Goal: Information Seeking & Learning: Check status

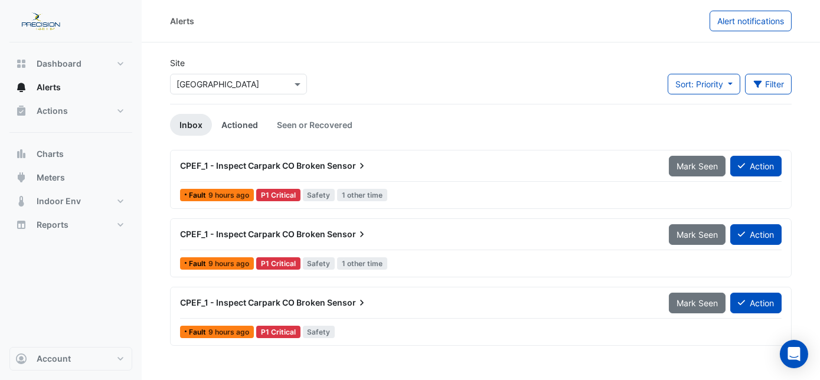
click at [231, 123] on link "Actioned" at bounding box center [239, 125] width 55 height 22
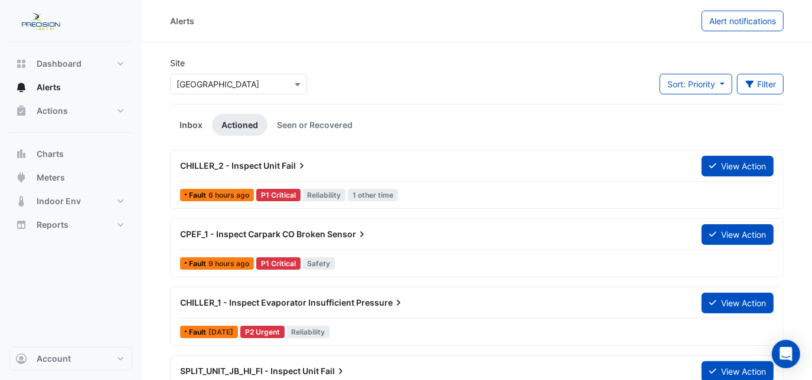
click at [187, 121] on link "Inbox" at bounding box center [191, 125] width 42 height 22
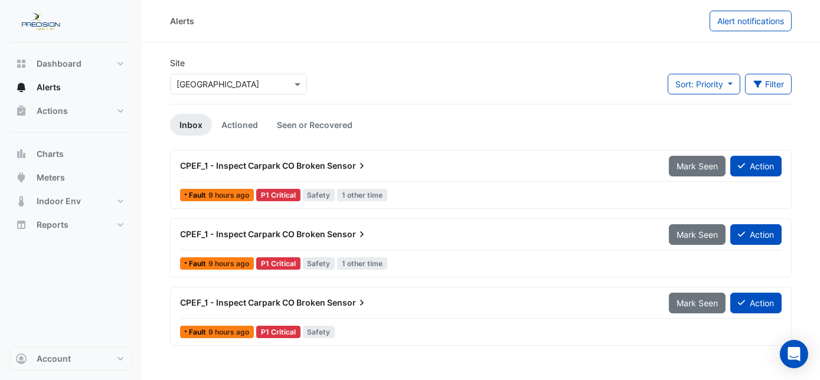
click at [192, 86] on input "text" at bounding box center [226, 85] width 100 height 12
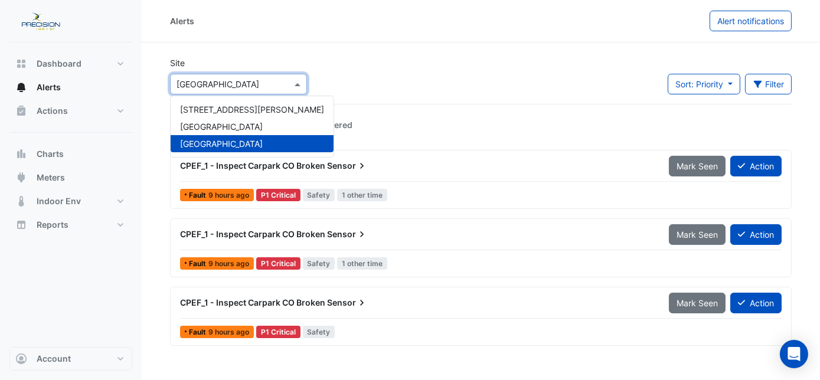
click at [194, 138] on div "[GEOGRAPHIC_DATA]" at bounding box center [252, 143] width 163 height 17
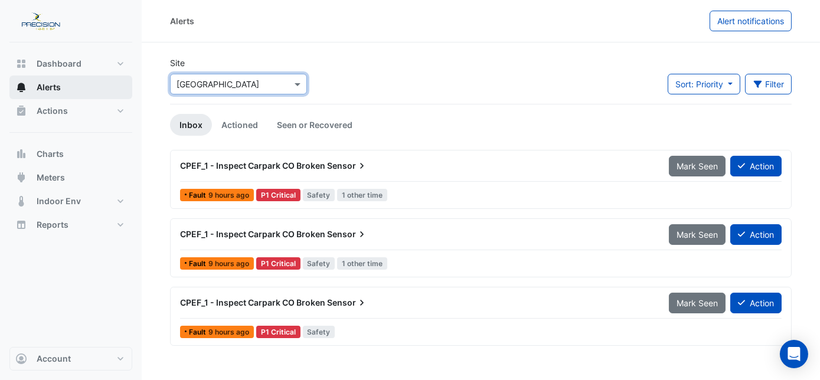
click at [83, 90] on button "Alerts" at bounding box center [70, 88] width 123 height 24
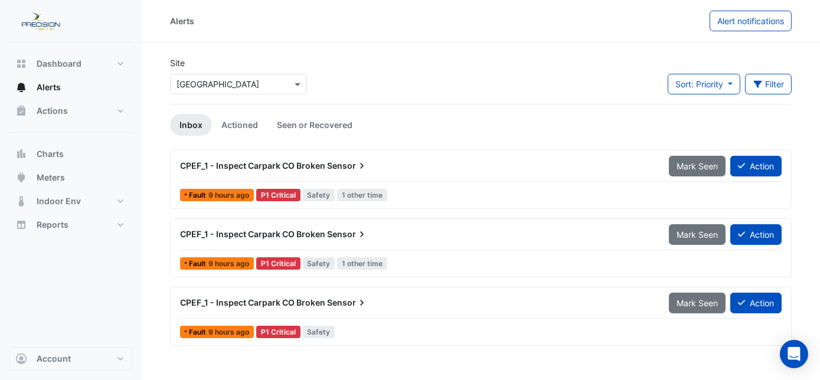
click at [285, 170] on span "CPEF_1 - Inspect Carpark CO Broken" at bounding box center [252, 166] width 145 height 10
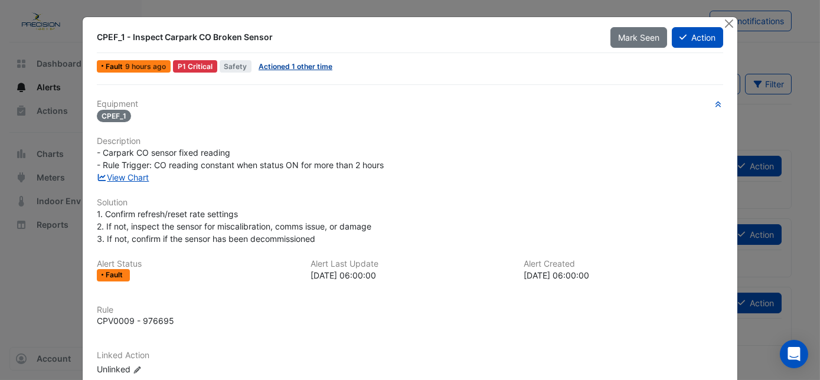
click at [281, 67] on link "Actioned 1 other time" at bounding box center [296, 66] width 74 height 9
click at [730, 22] on button "Close" at bounding box center [728, 23] width 12 height 12
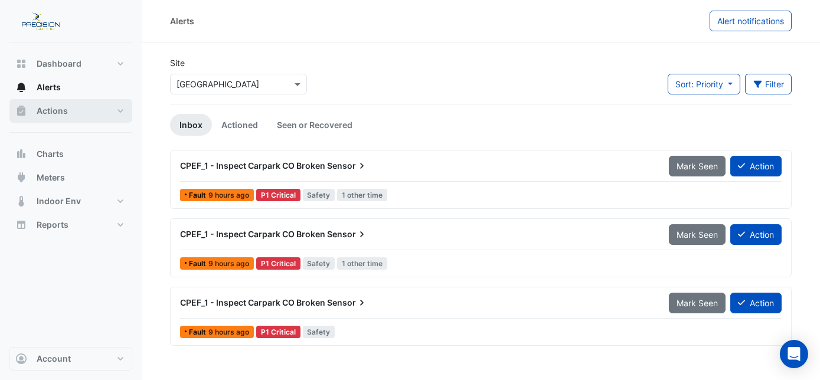
click at [90, 113] on button "Actions" at bounding box center [70, 111] width 123 height 24
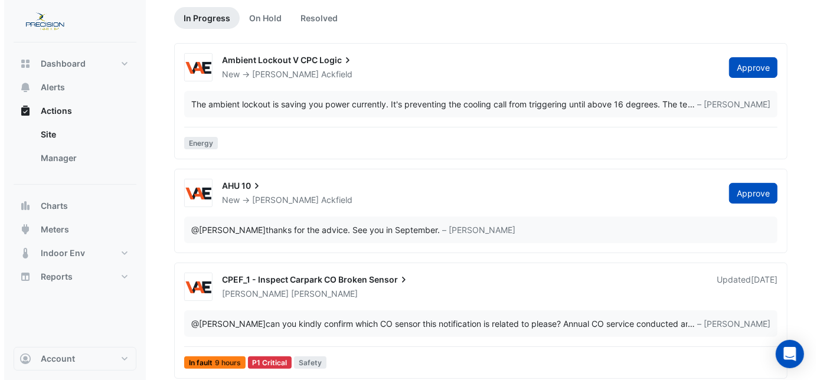
scroll to position [53, 0]
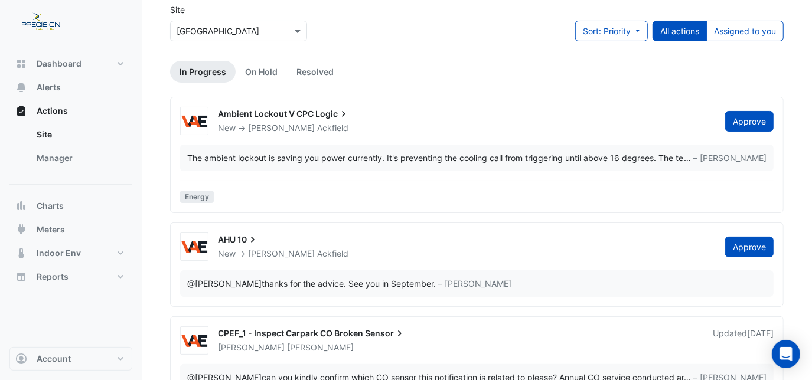
click at [317, 249] on span "Ackfield" at bounding box center [332, 254] width 31 height 12
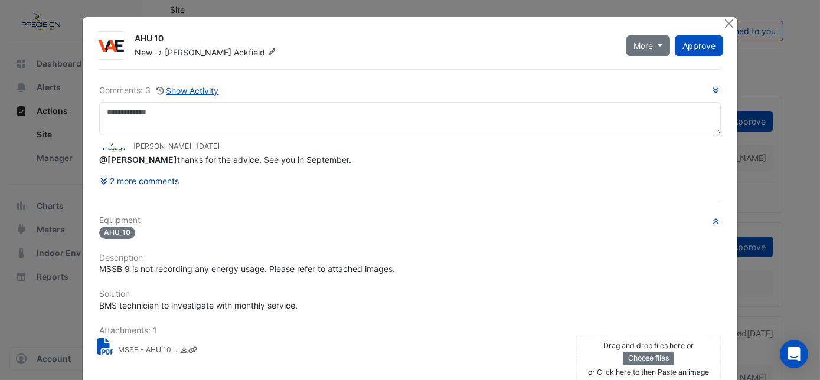
click at [159, 178] on button "2 more comments" at bounding box center [139, 181] width 81 height 21
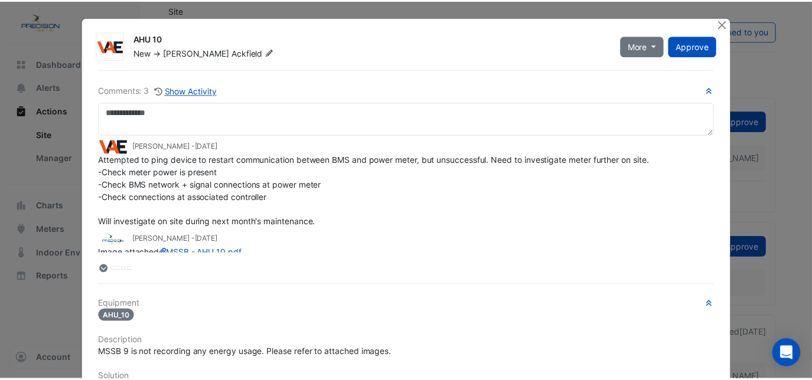
scroll to position [47, 0]
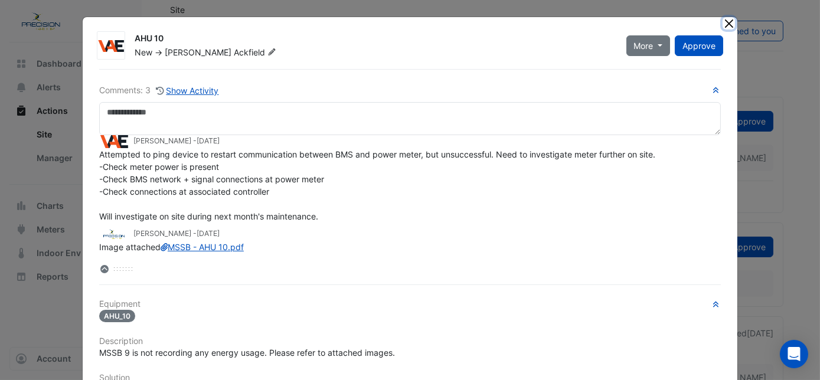
click at [722, 19] on button "Close" at bounding box center [728, 23] width 12 height 12
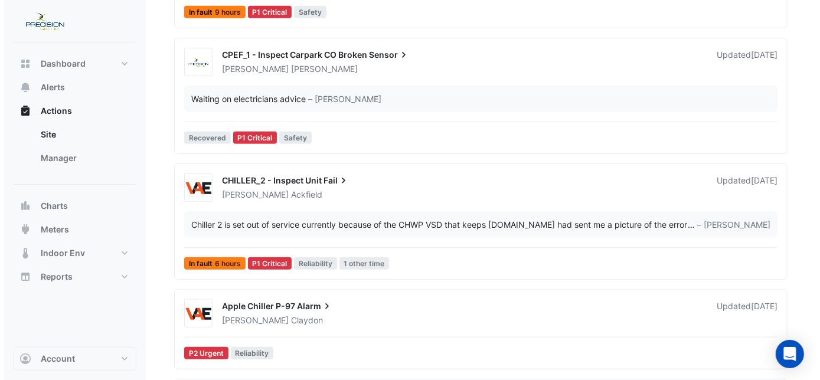
scroll to position [483, 0]
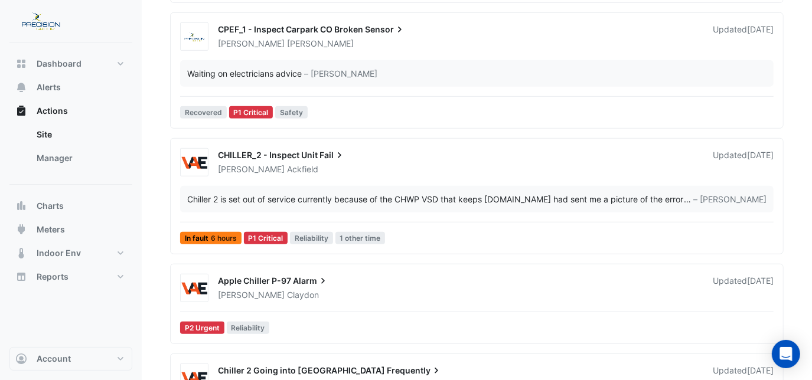
click at [279, 166] on div "[PERSON_NAME]" at bounding box center [458, 170] width 483 height 12
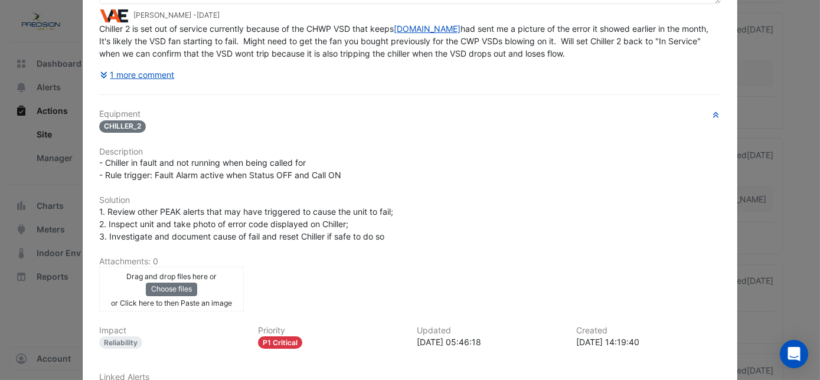
scroll to position [107, 0]
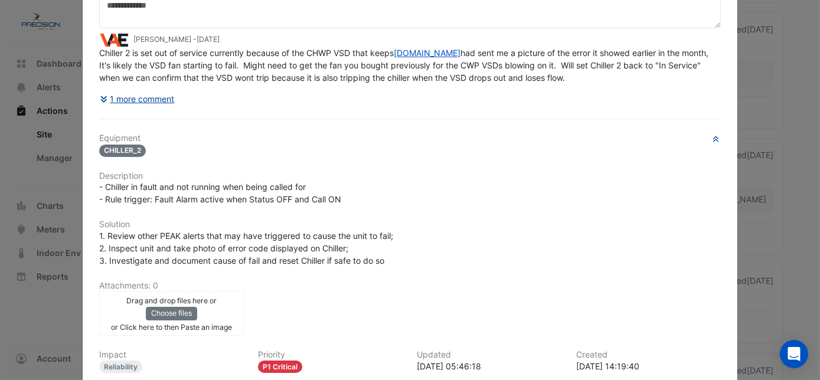
click at [164, 94] on button "1 more comment" at bounding box center [137, 99] width 76 height 21
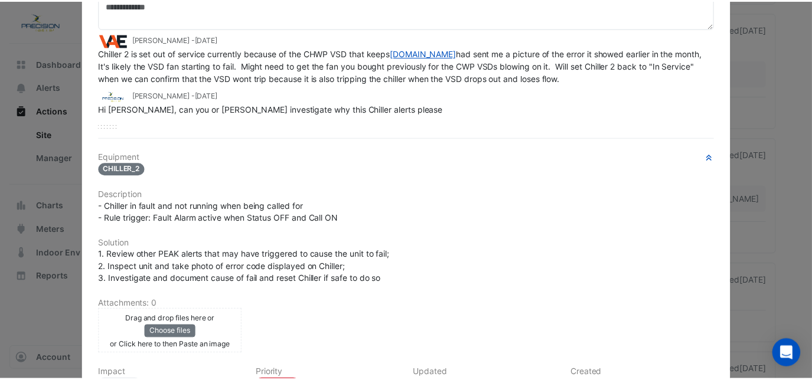
scroll to position [0, 0]
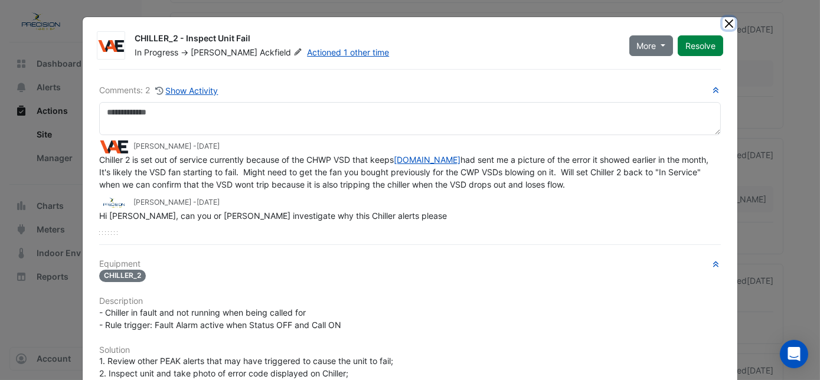
click at [723, 22] on button "Close" at bounding box center [728, 23] width 12 height 12
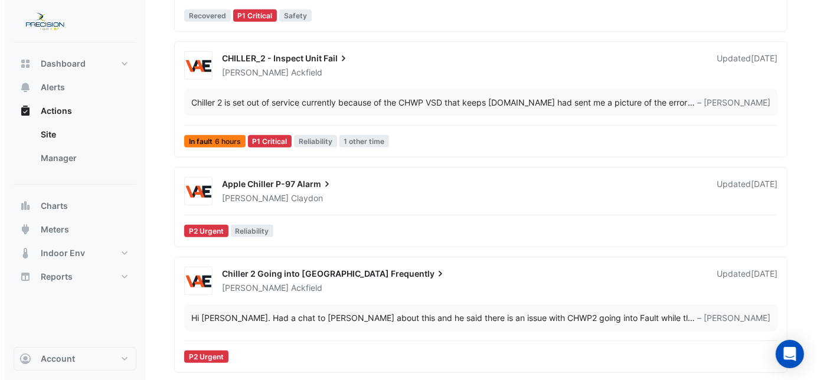
scroll to position [590, 0]
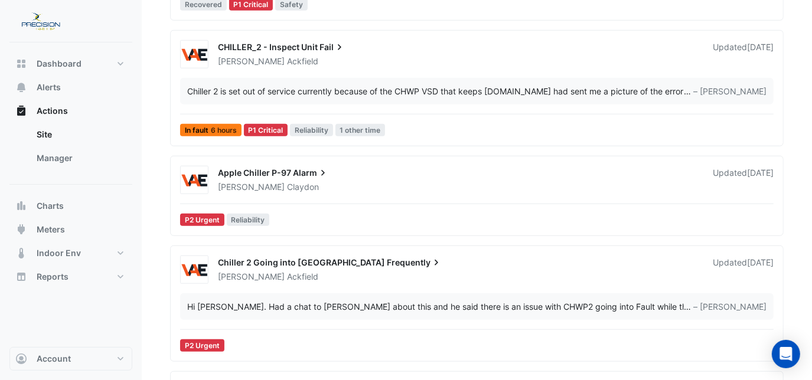
click at [293, 175] on span "Alarm" at bounding box center [311, 173] width 36 height 12
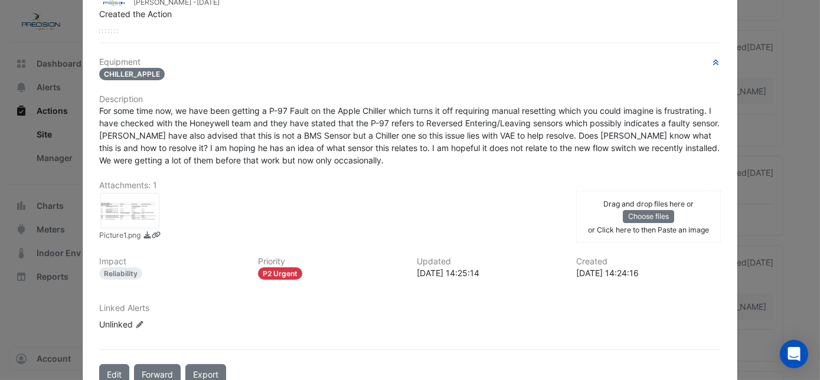
scroll to position [214, 0]
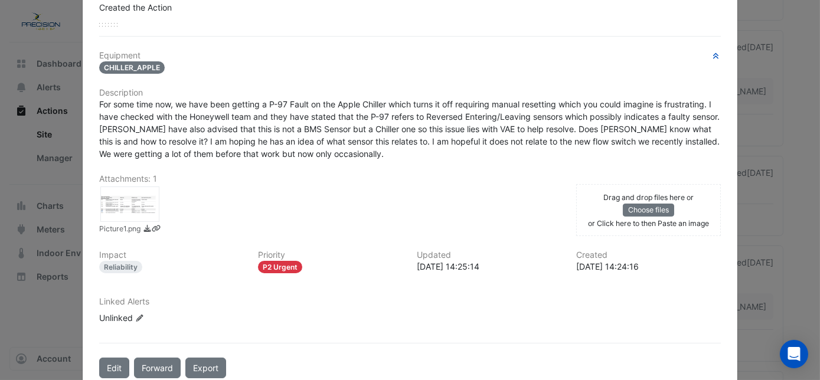
click at [139, 199] on div at bounding box center [129, 204] width 59 height 35
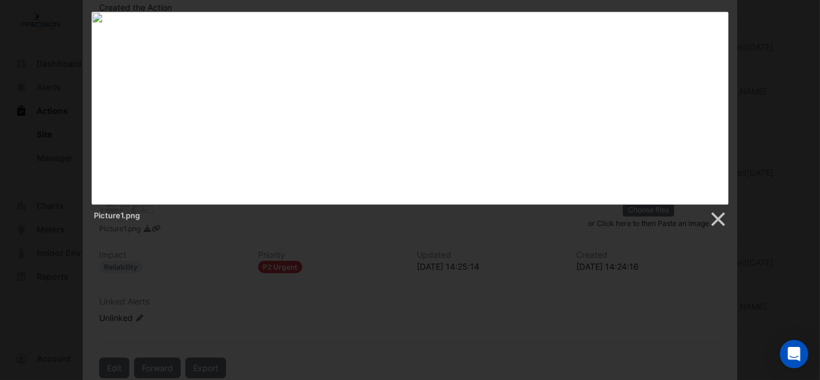
click at [326, 237] on div at bounding box center [410, 139] width 820 height 1458
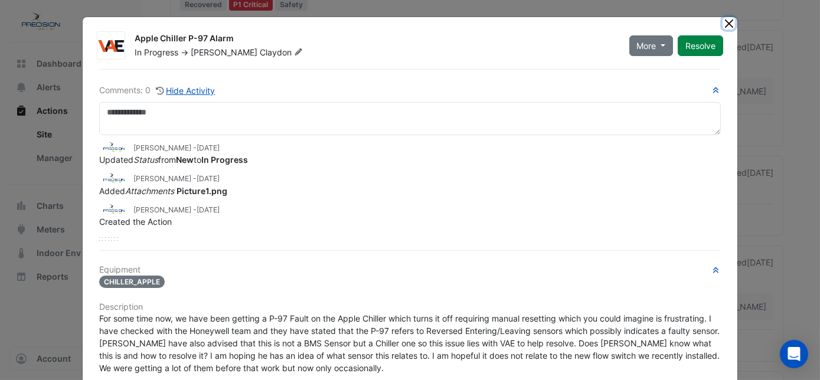
click at [724, 20] on button "Close" at bounding box center [728, 23] width 12 height 12
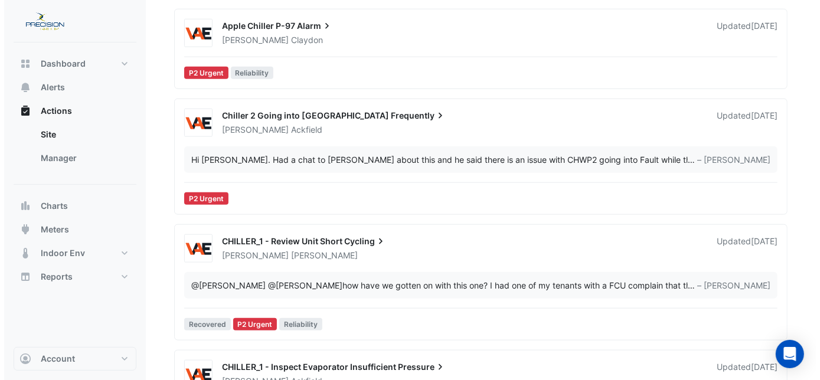
scroll to position [751, 0]
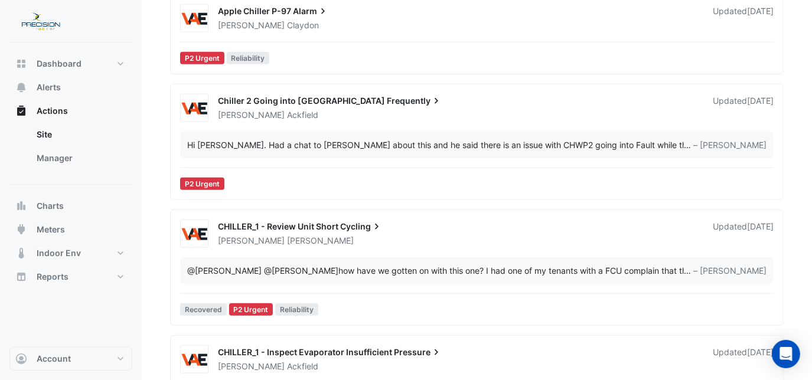
click at [277, 228] on span "CHILLER_1 - Review Unit Short" at bounding box center [278, 226] width 120 height 10
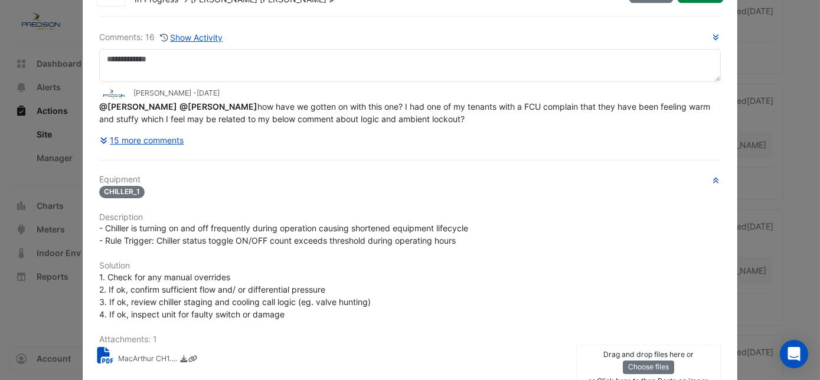
scroll to position [107, 0]
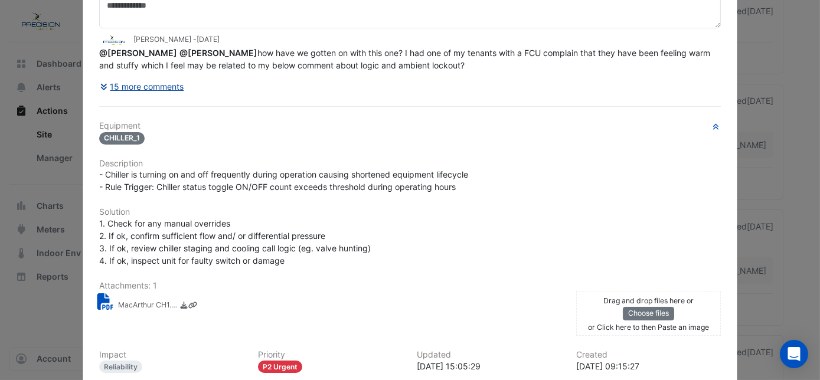
click at [166, 84] on button "15 more comments" at bounding box center [142, 86] width 86 height 21
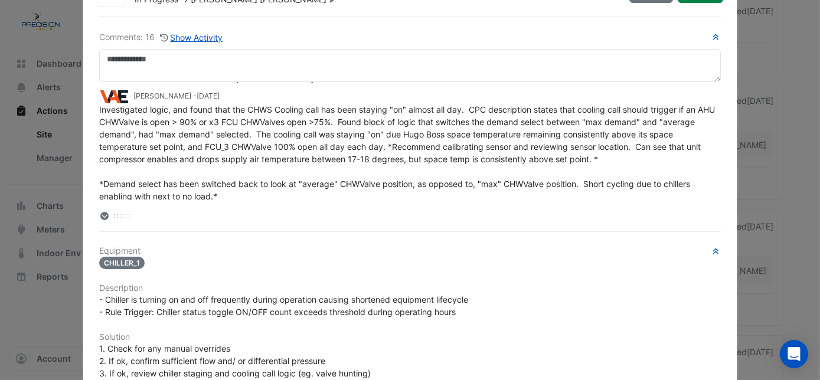
scroll to position [214, 0]
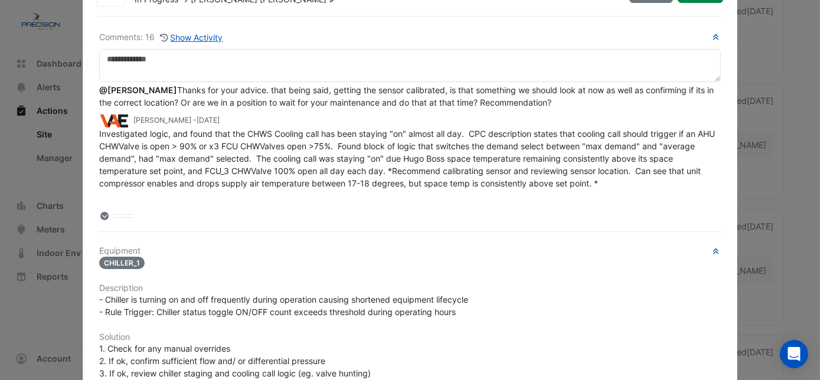
click at [102, 215] on icon at bounding box center [104, 216] width 5 height 3
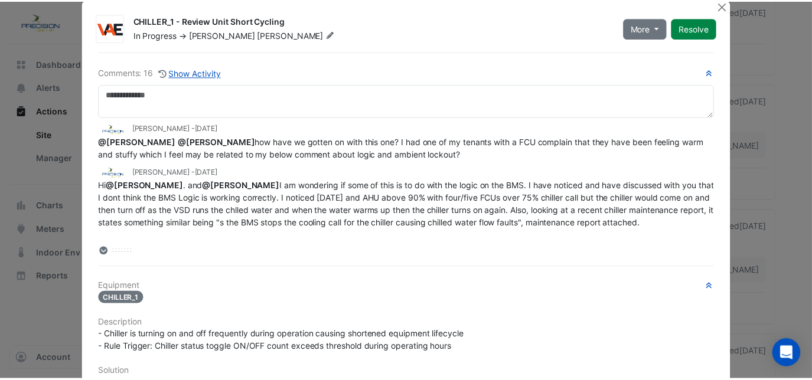
scroll to position [0, 0]
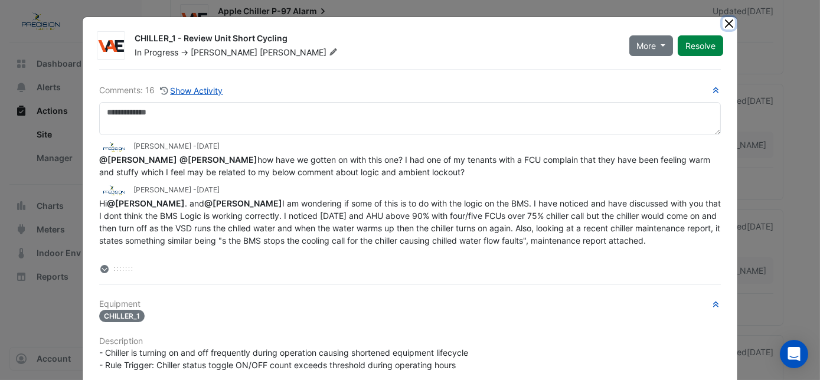
click at [723, 20] on button "Close" at bounding box center [728, 23] width 12 height 12
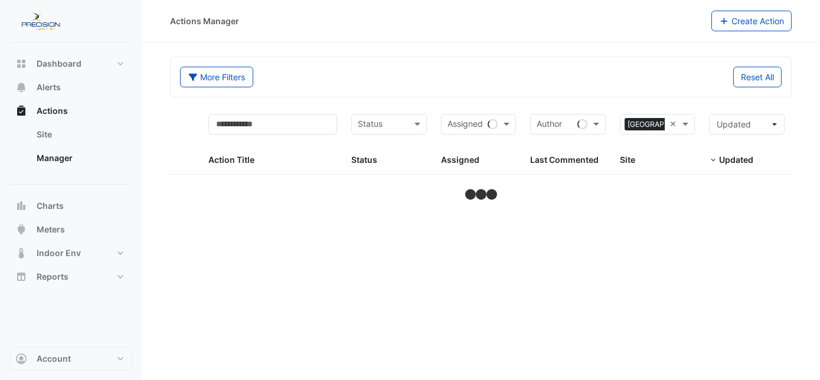
select select "***"
